Goal: Task Accomplishment & Management: Manage account settings

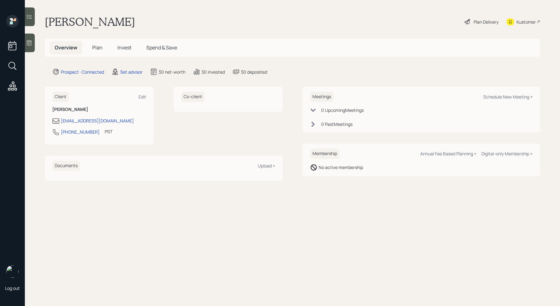
click at [35, 39] on div "Log out Evan Wells Plan Delivery Kustomer Overview Plan Invest Spend & Save Pro…" at bounding box center [280, 153] width 560 height 306
click at [31, 45] on icon at bounding box center [29, 43] width 6 height 6
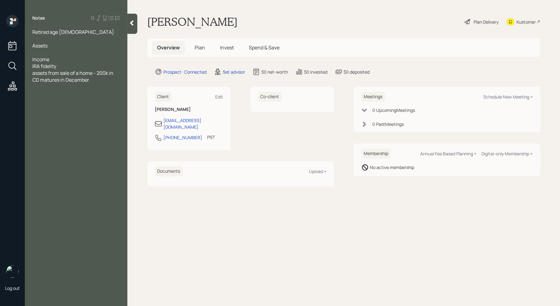
click at [49, 58] on span "Income" at bounding box center [40, 59] width 17 height 7
click at [98, 68] on div "assets from sale of a home - 200k in CD matures in December" at bounding box center [76, 63] width 88 height 14
click at [59, 49] on div "IRA fidelity" at bounding box center [76, 52] width 88 height 7
click at [58, 47] on div "Assets" at bounding box center [76, 45] width 88 height 7
click at [78, 55] on div "IRA fidelity" at bounding box center [76, 52] width 88 height 7
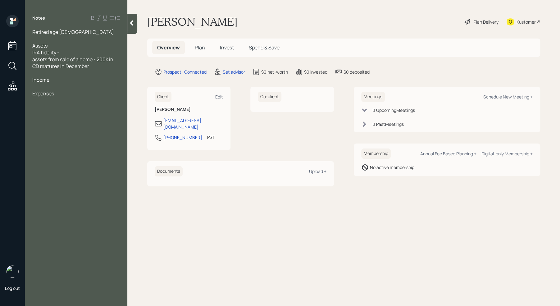
click at [41, 86] on div at bounding box center [76, 86] width 88 height 7
click at [65, 53] on div "IRA fidelity -" at bounding box center [76, 52] width 88 height 7
click at [86, 53] on div "IRA fidelity - 700k" at bounding box center [76, 52] width 88 height 7
click at [53, 66] on span "2 retirement accounts (deffered profit sharing) (RP)" at bounding box center [75, 63] width 87 height 14
click at [80, 67] on div "2 retirement accounts (deffered profit sharing) 300k (RP)" at bounding box center [76, 63] width 88 height 14
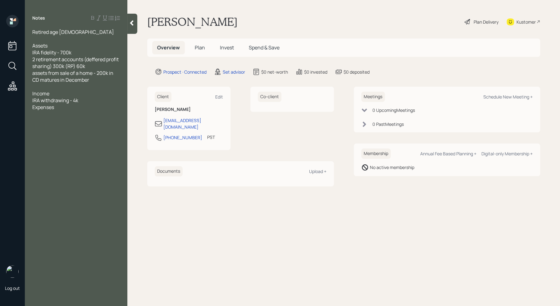
click at [73, 67] on span "2 retirement accounts (deffered profit sharing) 300k (RP) 60k" at bounding box center [75, 63] width 87 height 14
click at [60, 71] on div "2 retirement accounts (deferred profit sharing) 300k (RP Retirement Plan) 60k" at bounding box center [76, 66] width 88 height 21
click at [96, 95] on div "assets from sale of a home - 200k in CD matures in December" at bounding box center [76, 90] width 88 height 14
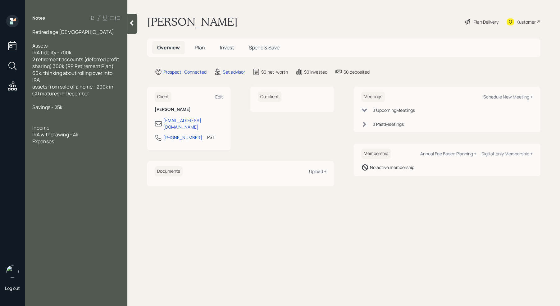
click at [37, 103] on div at bounding box center [76, 100] width 88 height 7
click at [59, 141] on div "Expenses" at bounding box center [76, 141] width 88 height 7
click at [50, 99] on div at bounding box center [76, 100] width 88 height 7
click at [57, 130] on div "Income" at bounding box center [76, 127] width 88 height 7
click at [91, 142] on div "IRA withdrawing - 4k" at bounding box center [76, 141] width 88 height 7
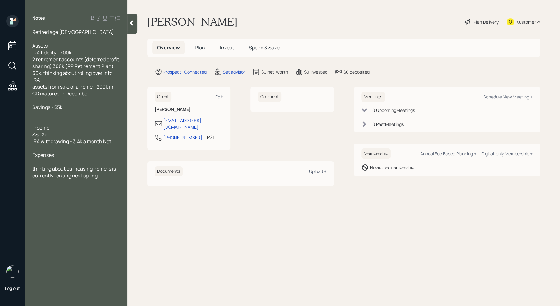
click at [41, 162] on div at bounding box center [76, 162] width 88 height 7
click at [36, 161] on span "3k a month" at bounding box center [44, 162] width 25 height 7
click at [70, 164] on div "3.5k a month" at bounding box center [76, 162] width 88 height 7
click at [104, 186] on div at bounding box center [76, 189] width 88 height 7
click at [91, 197] on div "Investment suitability" at bounding box center [76, 196] width 88 height 7
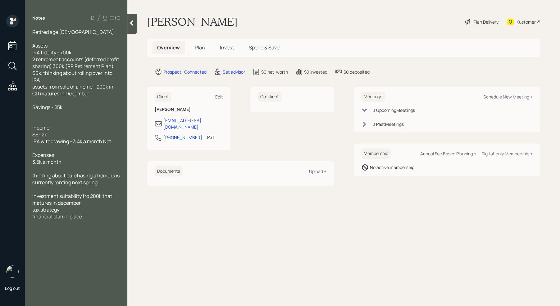
click at [285, 245] on main "Evan Wells Plan Delivery Kustomer Overview Plan Invest Spend & Save Prospect · …" at bounding box center [343, 153] width 433 height 306
click at [131, 21] on icon at bounding box center [132, 23] width 6 height 6
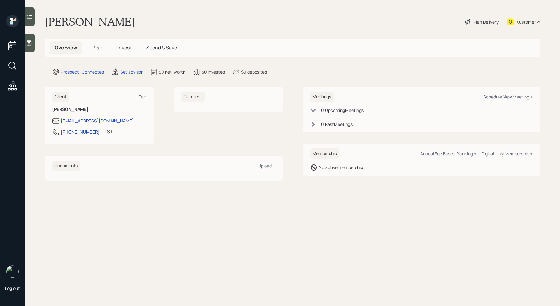
click at [500, 96] on div "Schedule New Meeting +" at bounding box center [508, 97] width 49 height 6
select select "round-robin"
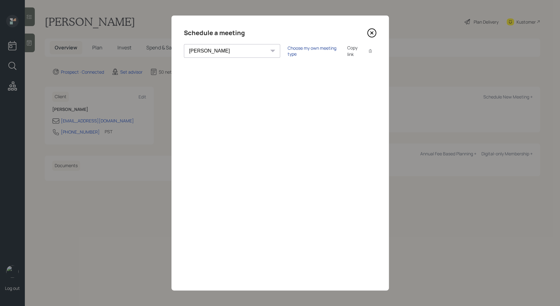
click at [288, 51] on div "Choose my own meeting type" at bounding box center [314, 51] width 52 height 12
